Goal: Task Accomplishment & Management: Use online tool/utility

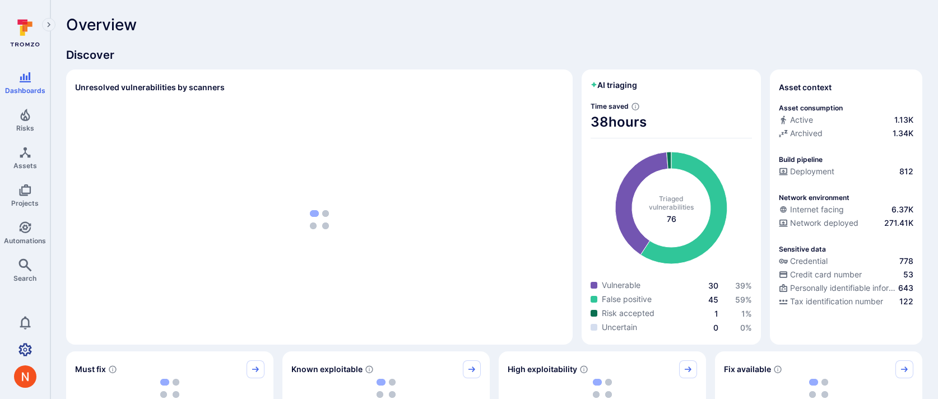
click at [29, 345] on icon "Settings" at bounding box center [24, 349] width 13 height 13
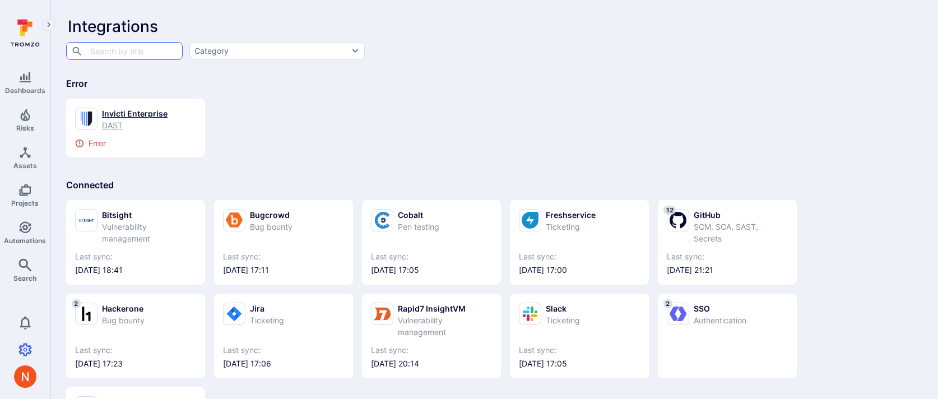
click at [143, 126] on div "DAST" at bounding box center [135, 125] width 66 height 12
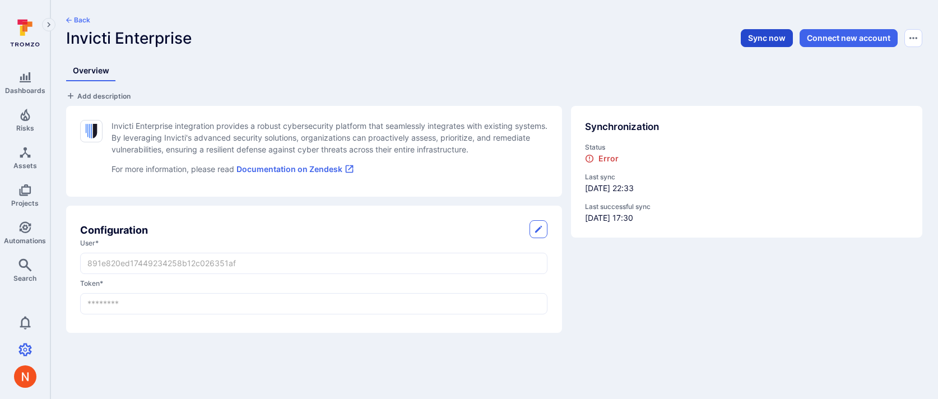
click at [766, 36] on button "Sync now" at bounding box center [767, 38] width 52 height 18
